Goal: Task Accomplishment & Management: Use online tool/utility

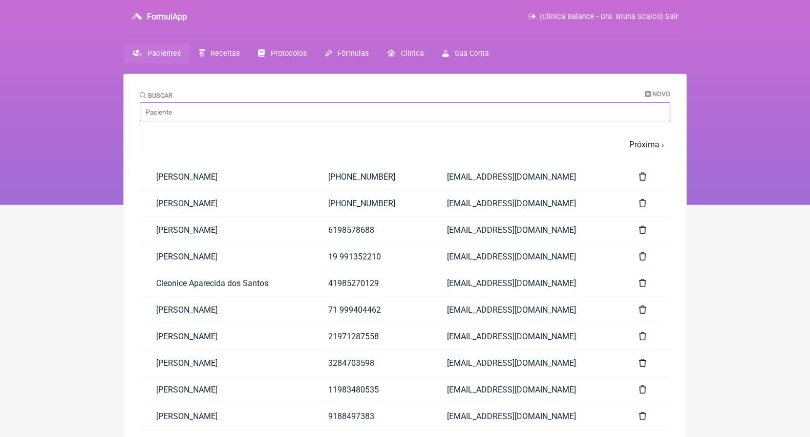
click at [252, 111] on input "Buscar" at bounding box center [405, 111] width 530 height 19
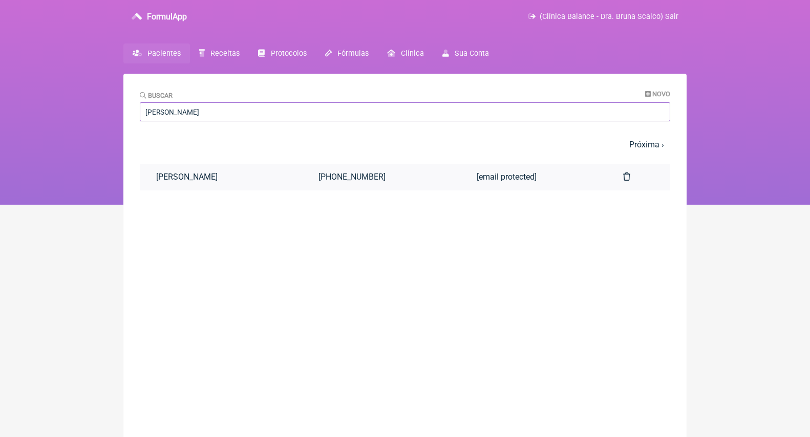
type input "carolina fern"
click at [213, 178] on link "[PERSON_NAME]" at bounding box center [221, 177] width 162 height 26
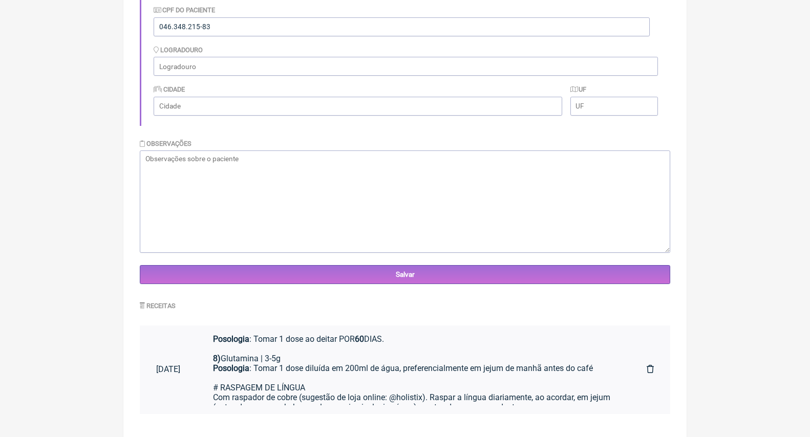
scroll to position [534, 0]
click at [342, 364] on div "Posologia : Tomar 1 dose diluída em 200ml de água, preferencialmente em jejum d…" at bounding box center [413, 393] width 401 height 58
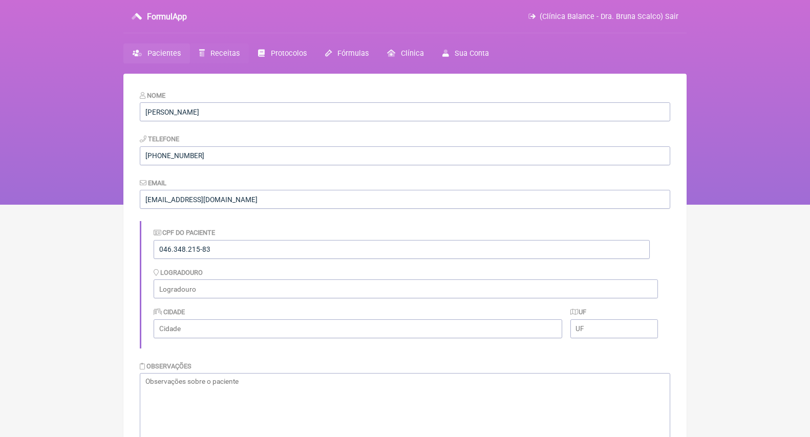
scroll to position [0, 0]
click at [225, 57] on span "Receitas" at bounding box center [224, 53] width 29 height 9
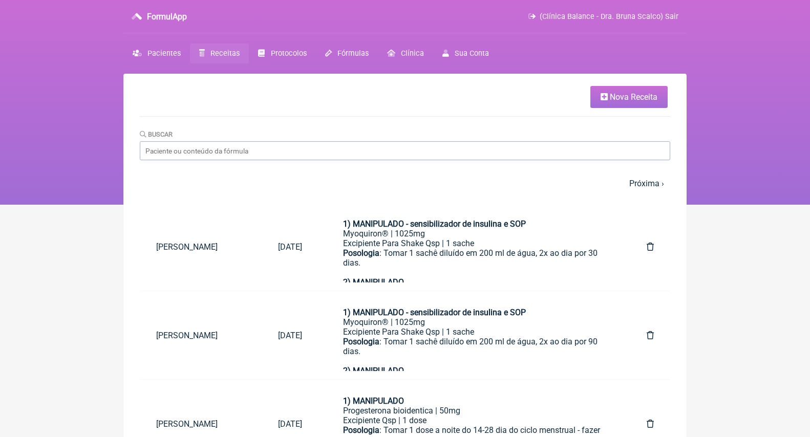
scroll to position [4, 0]
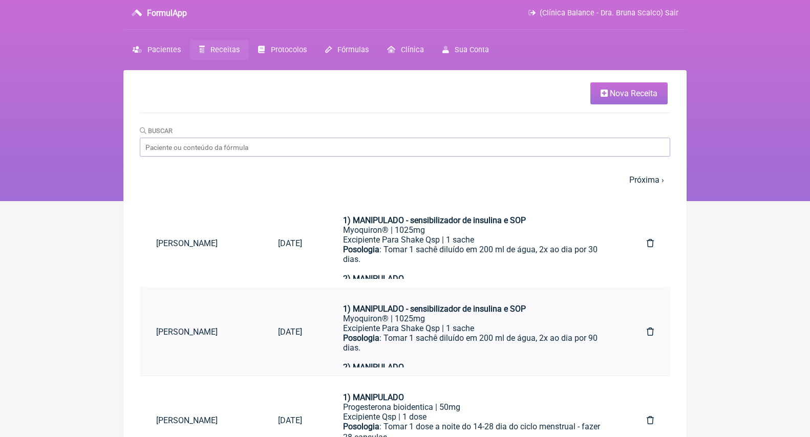
click at [649, 326] on link at bounding box center [650, 332] width 40 height 26
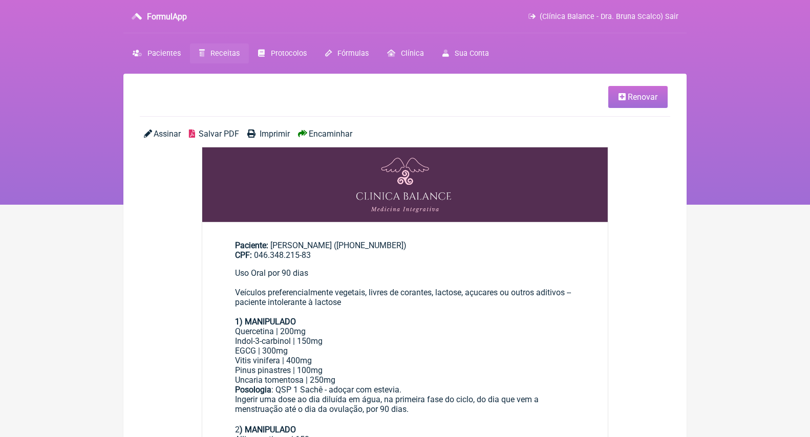
click at [640, 100] on span "Renovar" at bounding box center [643, 97] width 30 height 10
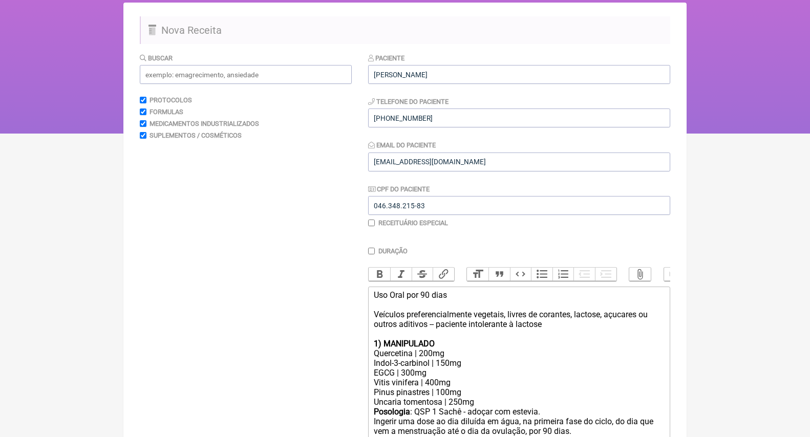
scroll to position [313, 0]
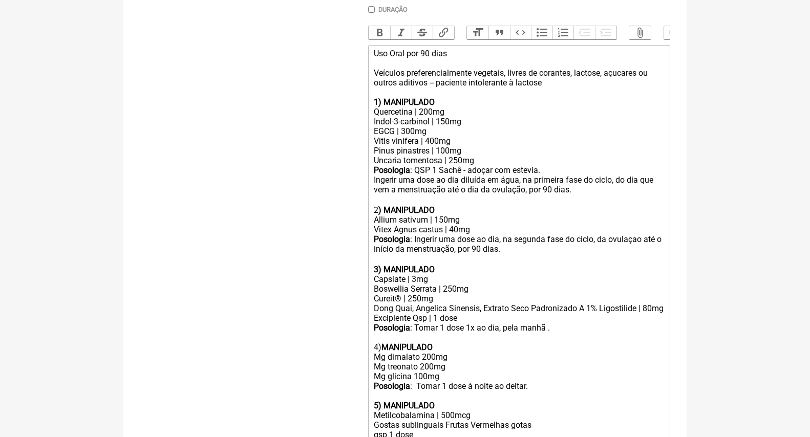
click at [441, 325] on div "Posologia : Tomar 1 dose 1x ao dia, pela manhã . 4) MANIPULADO Mg dimalato 200m…" at bounding box center [519, 367] width 291 height 88
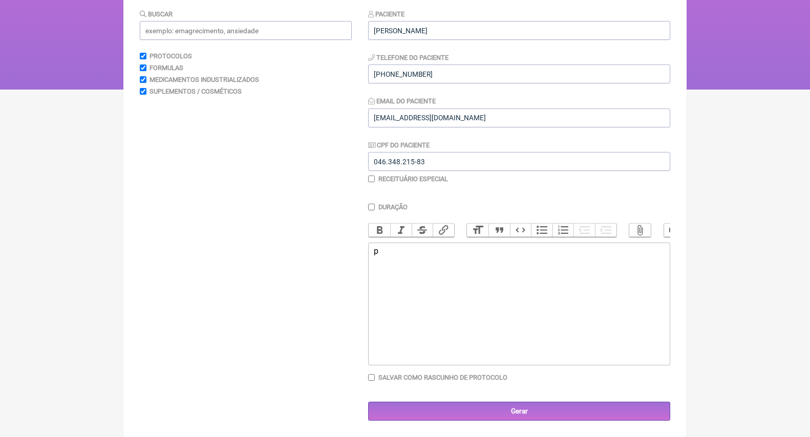
scroll to position [114, 0]
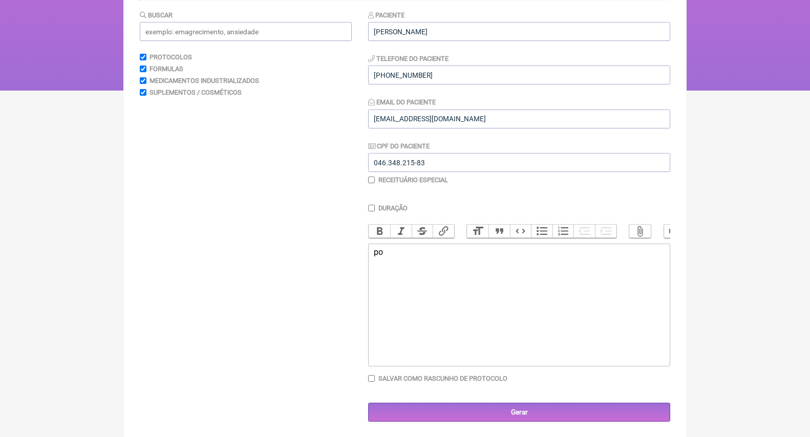
type trix-editor "<div>p</div>"
click at [289, 35] on input "text" at bounding box center [246, 31] width 212 height 19
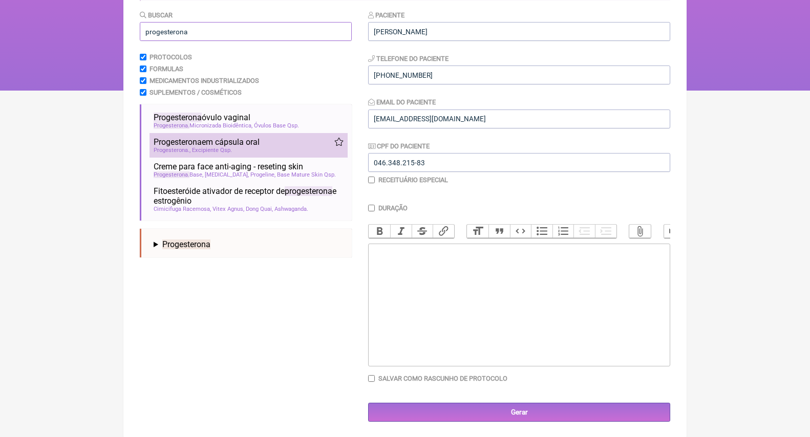
type input "progesterona"
click at [294, 138] on div "Progesterona em cápsula oral" at bounding box center [249, 142] width 190 height 10
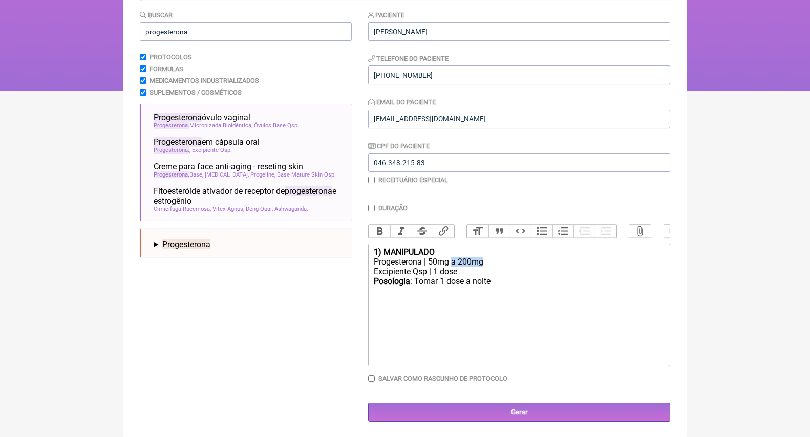
drag, startPoint x: 498, startPoint y: 260, endPoint x: 453, endPoint y: 260, distance: 45.0
click at [453, 260] on div "Progesterona | 50mg a 200mg" at bounding box center [519, 262] width 291 height 10
click at [424, 261] on div "Progesterona | 50mg" at bounding box center [519, 262] width 291 height 10
click at [496, 278] on div "Posologia : Tomar 1 dose a noite ㅤ" at bounding box center [519, 286] width 291 height 20
type trix-editor "<div><strong>1) MANIPULADO</strong></div><div>Progesterona bioidentica | 50mg</…"
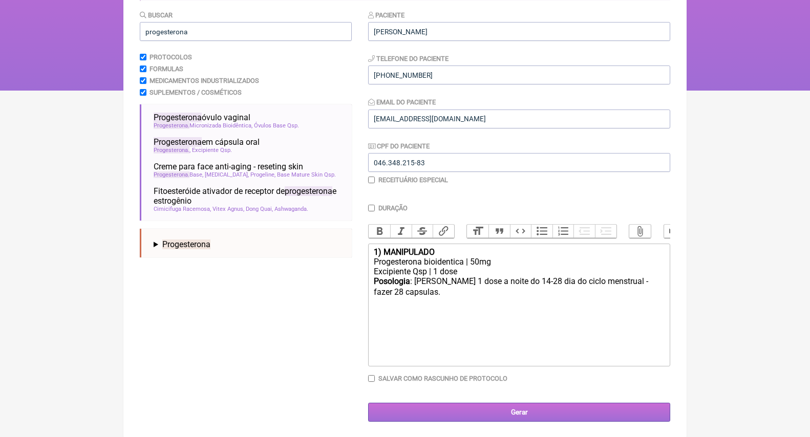
click at [530, 410] on input "Gerar" at bounding box center [519, 412] width 302 height 19
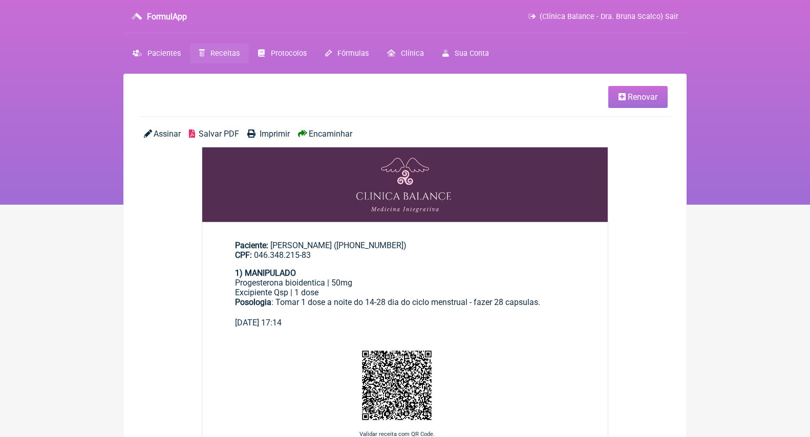
click at [332, 126] on main "Renovar Assinar Salvar PDF Imprimir Encaminhar Paciente: Carolina Fernandes Sou…" at bounding box center [404, 371] width 563 height 594
click at [332, 127] on main "Renovar Assinar Salvar PDF Imprimir Encaminhar Paciente: Carolina Fernandes Sou…" at bounding box center [404, 371] width 563 height 594
click at [332, 135] on span "Encaminhar" at bounding box center [331, 134] width 44 height 10
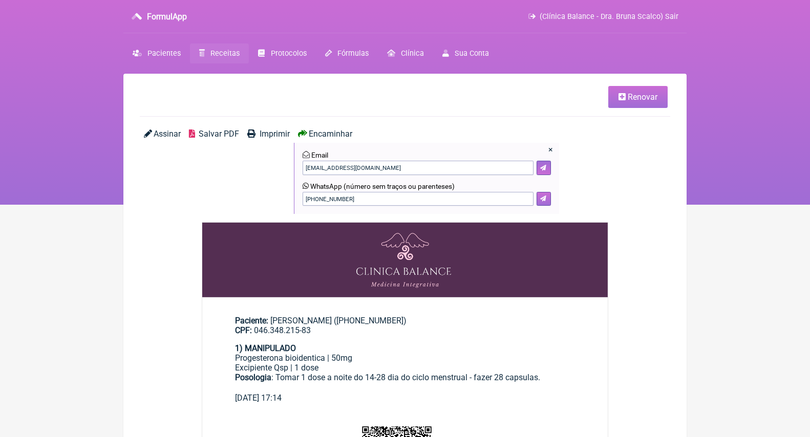
click at [544, 201] on button at bounding box center [543, 199] width 14 height 14
click at [168, 54] on span "Pacientes" at bounding box center [163, 53] width 33 height 9
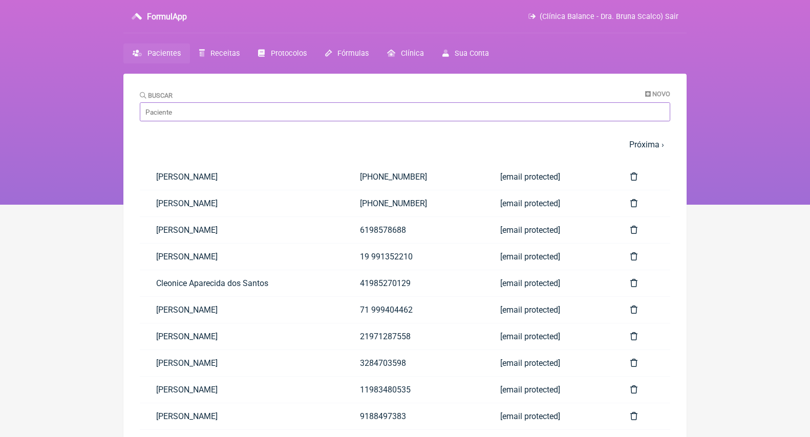
click at [232, 109] on input "Buscar" at bounding box center [405, 111] width 530 height 19
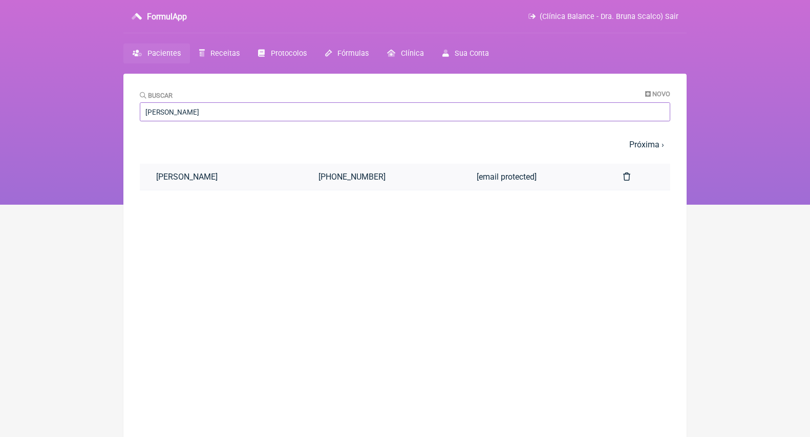
type input "Monica gall"
click at [242, 178] on link "Monica dos Santos Galliz" at bounding box center [221, 177] width 162 height 26
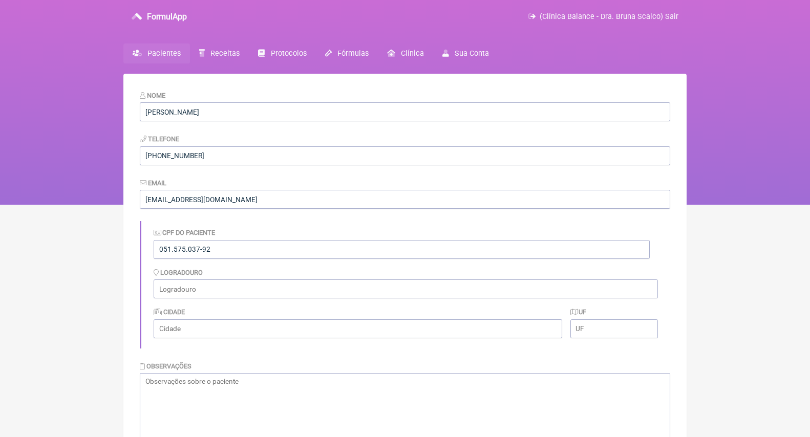
click at [166, 57] on span "Pacientes" at bounding box center [163, 53] width 33 height 9
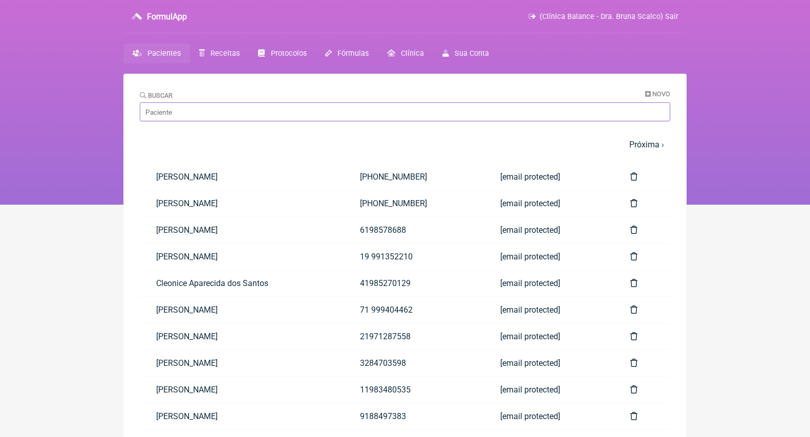
click at [231, 114] on input "Buscar" at bounding box center [405, 111] width 530 height 19
type input "a"
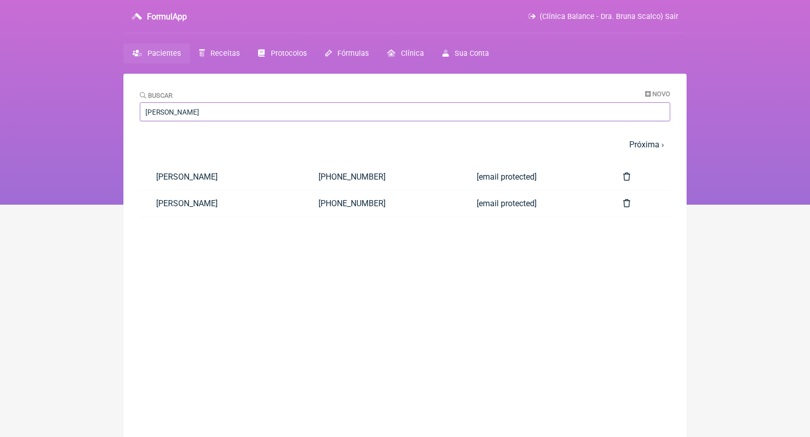
type input "Fabiana Nunes"
click at [222, 182] on link "Fabiana Nunes" at bounding box center [221, 177] width 162 height 26
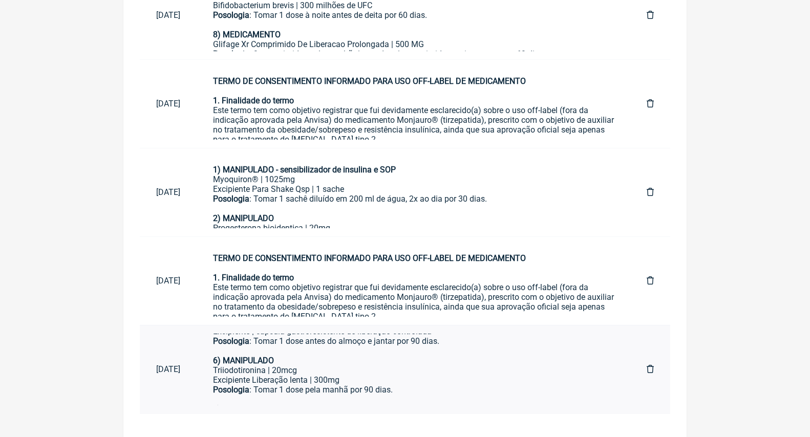
scroll to position [276, 0]
click at [308, 397] on div at bounding box center [413, 402] width 401 height 10
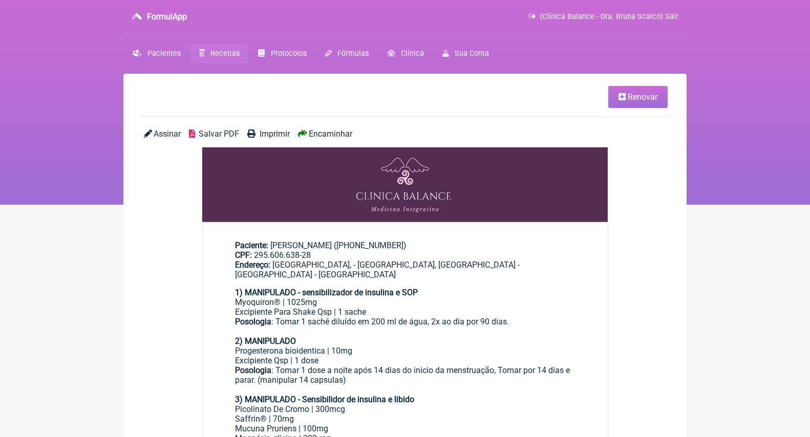
click at [646, 97] on span "Renovar" at bounding box center [643, 97] width 30 height 10
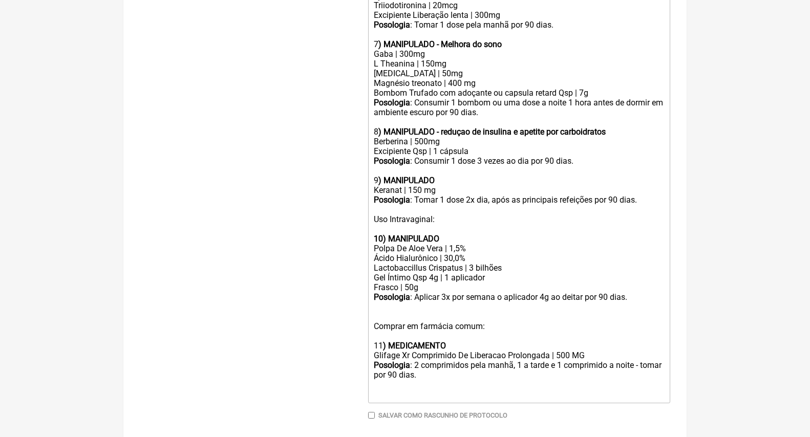
scroll to position [672, 0]
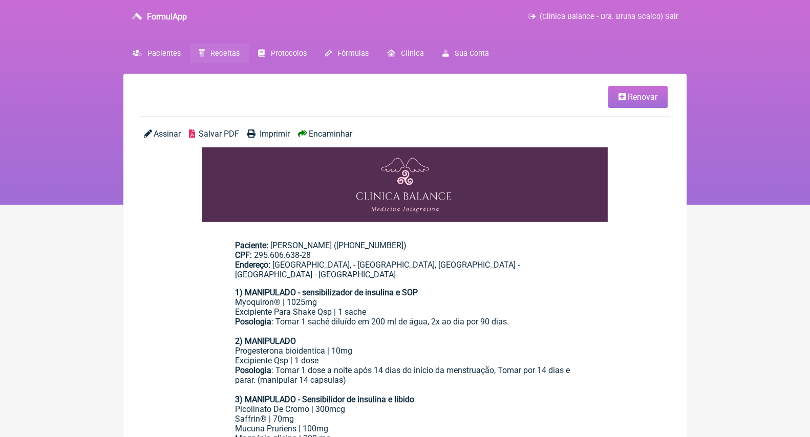
click at [646, 102] on link "Renovar" at bounding box center [637, 97] width 59 height 22
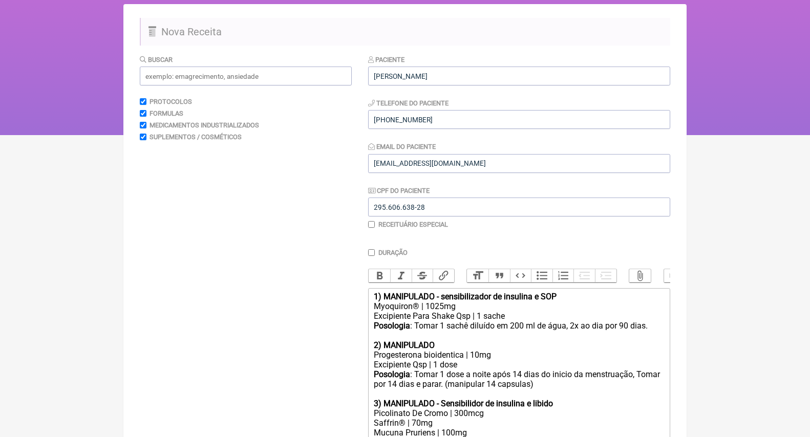
scroll to position [72, 0]
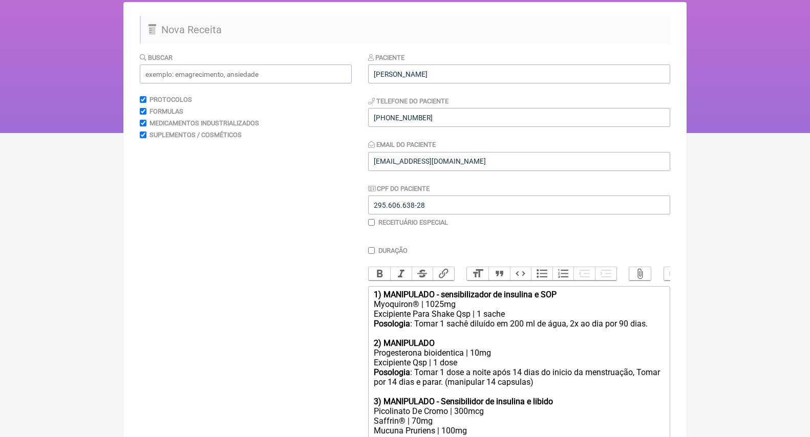
click at [372, 251] on input "Duração" at bounding box center [371, 250] width 7 height 7
checkbox input "true"
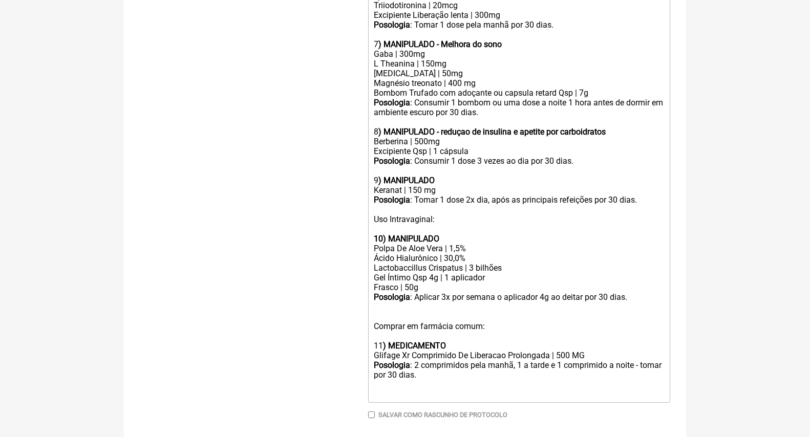
scroll to position [693, 0]
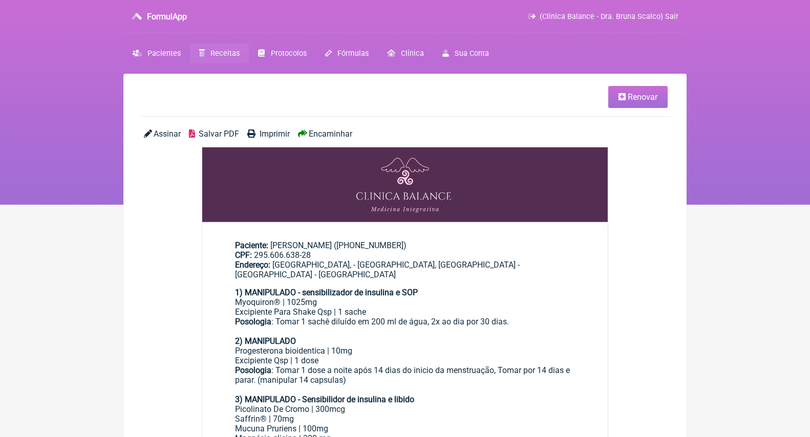
click at [341, 130] on span "Encaminhar" at bounding box center [331, 134] width 44 height 10
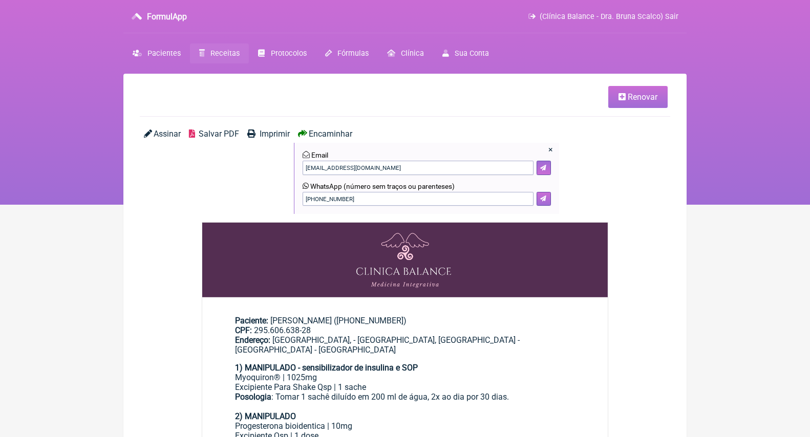
click at [541, 202] on button at bounding box center [543, 199] width 14 height 14
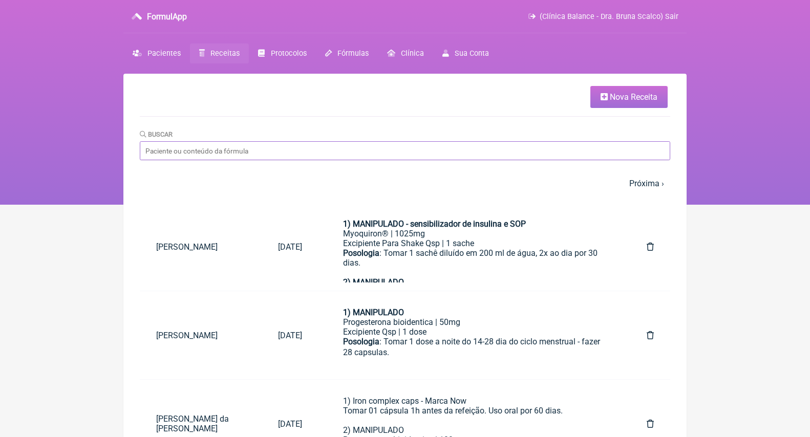
click at [214, 154] on input "Buscar" at bounding box center [405, 150] width 530 height 19
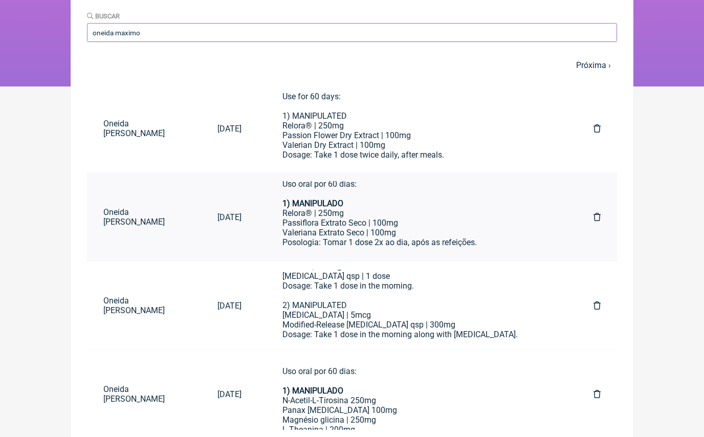
scroll to position [9, 0]
type input "oneida maximo"
click at [377, 228] on div "Uso oral por 60 dias: 1) MANIPULADO Relora® | 250mg Passiflora Extrato Seco | 1…" at bounding box center [418, 214] width 270 height 69
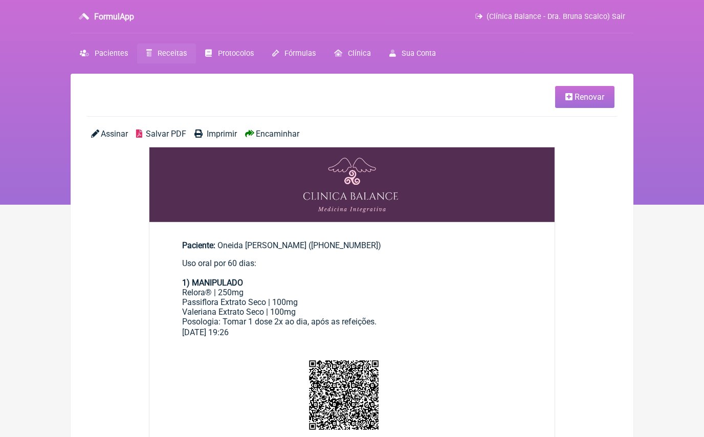
drag, startPoint x: 319, startPoint y: 307, endPoint x: 166, endPoint y: 291, distance: 153.9
click at [166, 291] on main "Paciente: Oneida Heiderick Maximo ((31) 7190-0358) Uso oral por 60 dias: 1) MAN…" at bounding box center [351, 284] width 405 height 121
copy div "Relora® | 250mg Passiflora Extrato Seco | 100mg Valeriana Extrato Seco | 100mg"
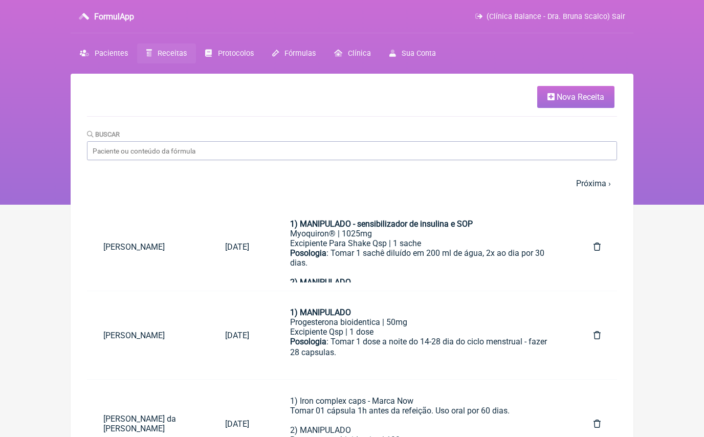
scroll to position [4, 0]
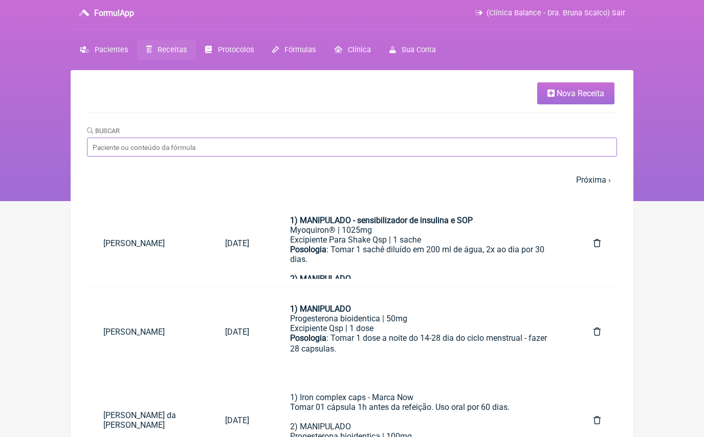
click at [143, 149] on input "Buscar" at bounding box center [352, 147] width 530 height 19
click at [107, 47] on span "Pacientes" at bounding box center [111, 50] width 33 height 9
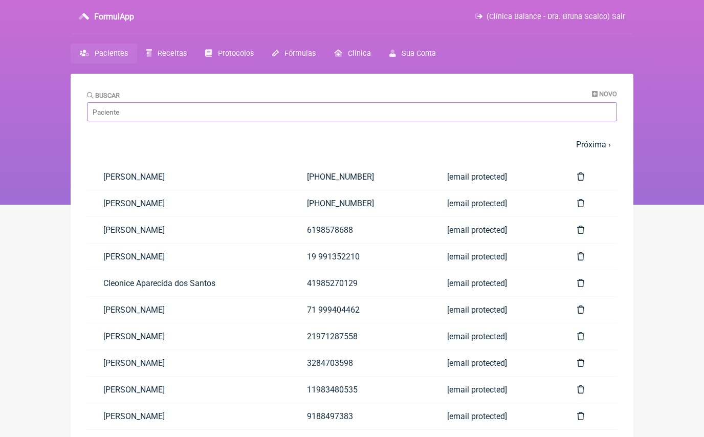
click at [131, 117] on input "Buscar" at bounding box center [352, 111] width 530 height 19
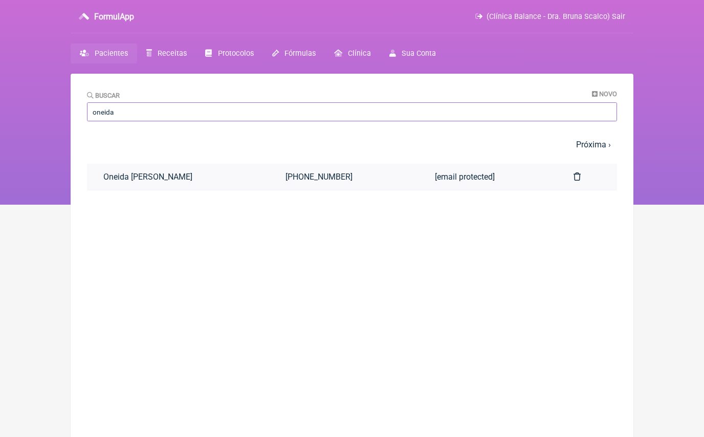
type input "oneida"
click at [148, 185] on link "Oneida Heiderick Maximo" at bounding box center [178, 177] width 182 height 26
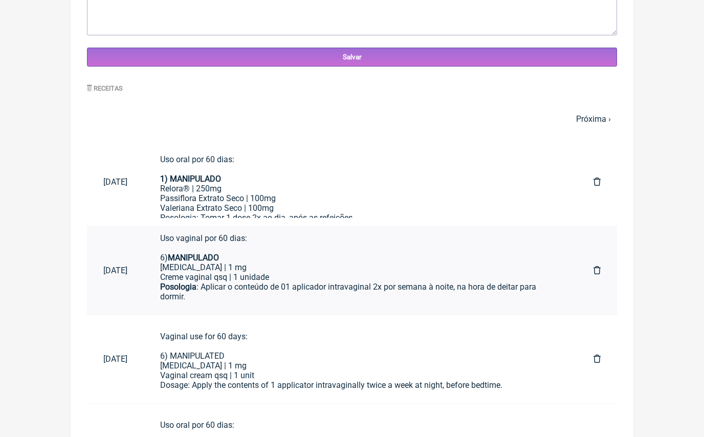
scroll to position [9, 0]
drag, startPoint x: 306, startPoint y: 275, endPoint x: 285, endPoint y: 275, distance: 21.0
click at [207, 267] on div "Uso vaginal por 60 dias: 6) MANIPULADO Estriol | 1 mg Creme vaginal qsq | 1 uni…" at bounding box center [360, 268] width 401 height 68
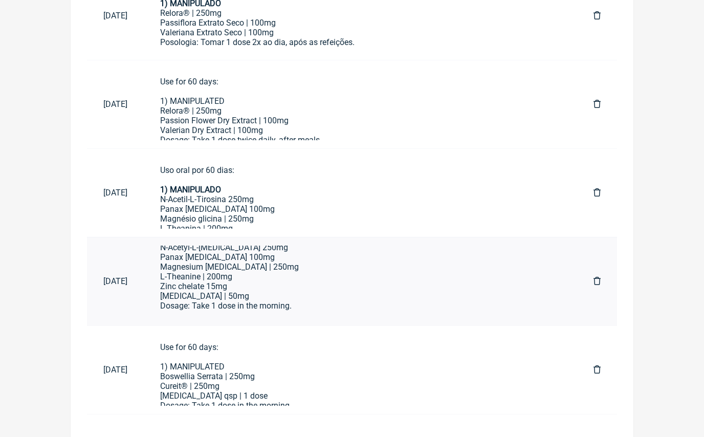
scroll to position [47, 0]
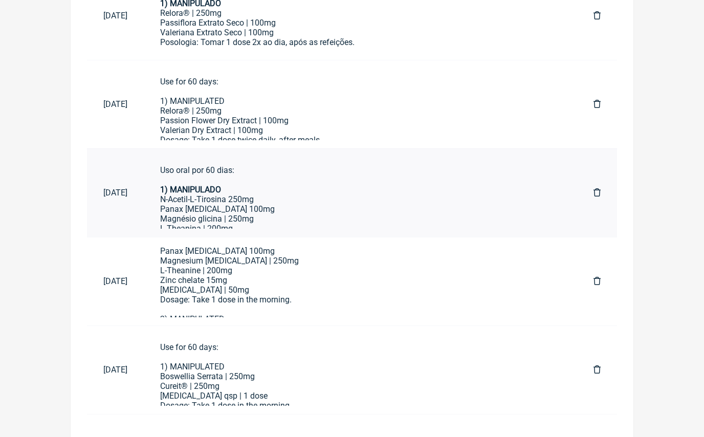
click at [260, 189] on div "Uso oral por 60 dias: 1) MANIPULADO N-Acetil-L-Tirosina 250mg Panax ginseng 100…" at bounding box center [360, 257] width 401 height 185
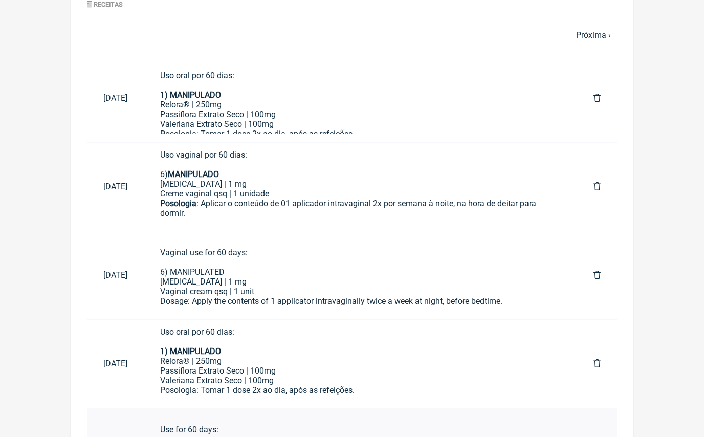
scroll to position [453, 0]
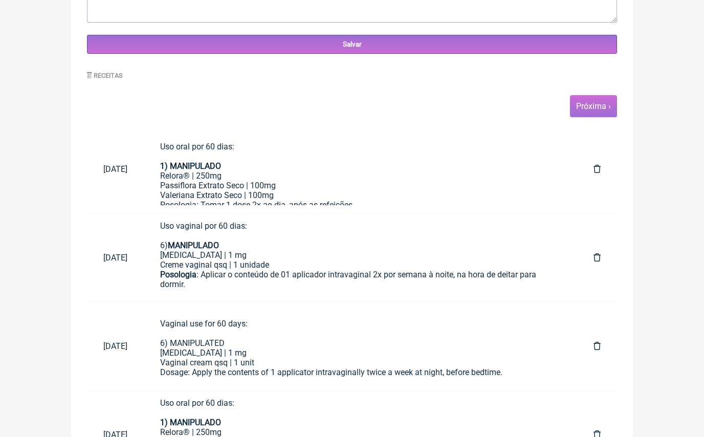
click at [603, 107] on link "Próxima ›" at bounding box center [593, 106] width 35 height 10
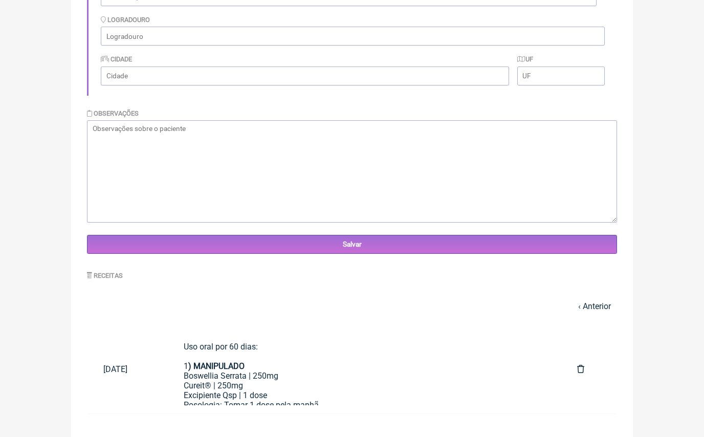
scroll to position [252, 0]
click at [288, 388] on div "Uso oral por 60 dias: 1 ) MANIPULADO Boswellia Serrata | 250mg Cureit® | 250mg …" at bounding box center [364, 400] width 361 height 117
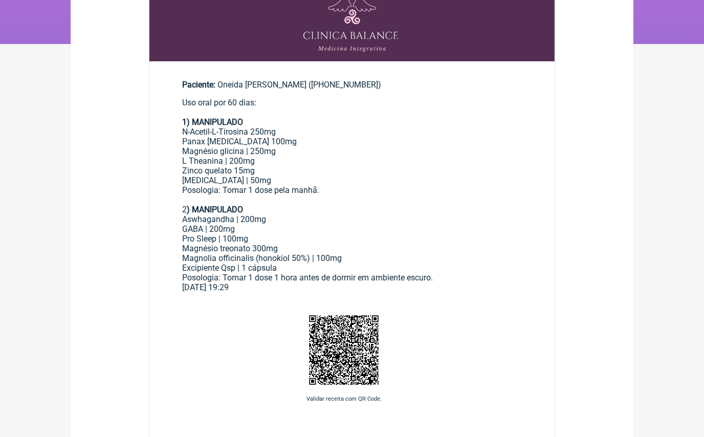
scroll to position [160, 0]
drag, startPoint x: 180, startPoint y: 129, endPoint x: 447, endPoint y: 267, distance: 301.3
click at [447, 267] on main "Paciente: Oneida Heiderick Maximo ((31) 7190-0358) Uso oral por 60 dias: 1) MAN…" at bounding box center [351, 182] width 405 height 237
copy div "N-Acetil-L-Tirosina 250mg Panax ginseng 100mg Magnésio glicina | 250mg L Theani…"
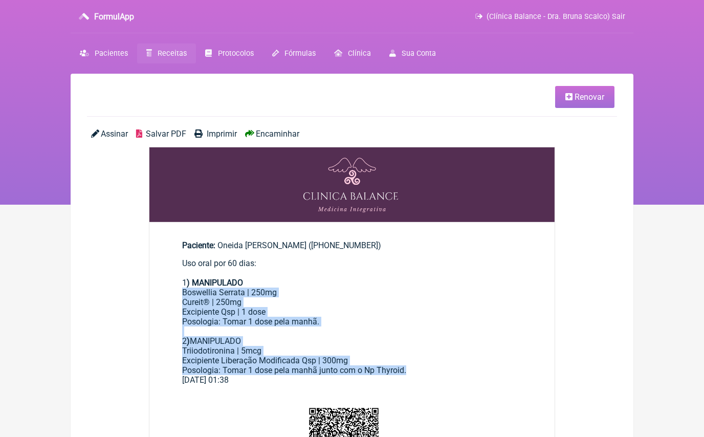
drag, startPoint x: 417, startPoint y: 361, endPoint x: 181, endPoint y: 290, distance: 246.8
click at [181, 290] on main "Paciente: [PERSON_NAME] ([PHONE_NUMBER]) Uso oral por 60 dias: 1 ) MANIPULADO B…" at bounding box center [351, 308] width 405 height 169
copy div "Boswellia Serrata | 250mg Cureit® | 250mg Excipiente Qsp | 1 dose Posologia: To…"
